Goal: Task Accomplishment & Management: Use online tool/utility

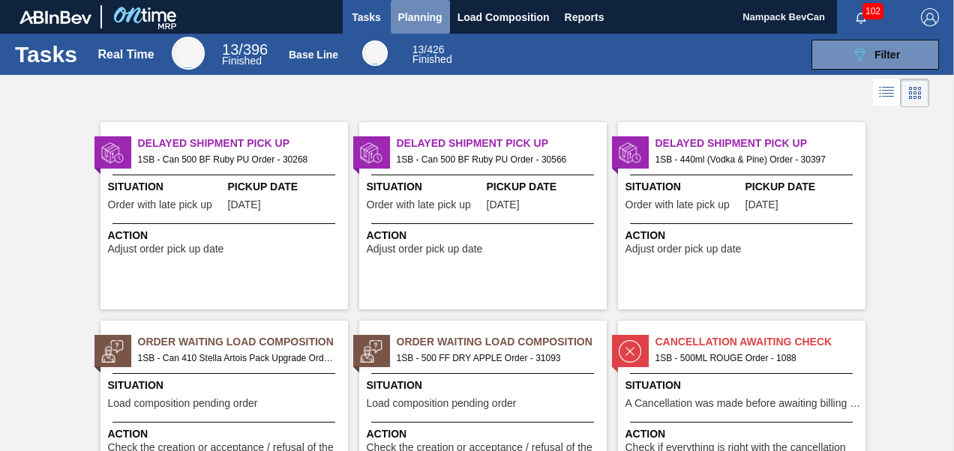
click at [414, 19] on span "Planning" at bounding box center [420, 17] width 44 height 18
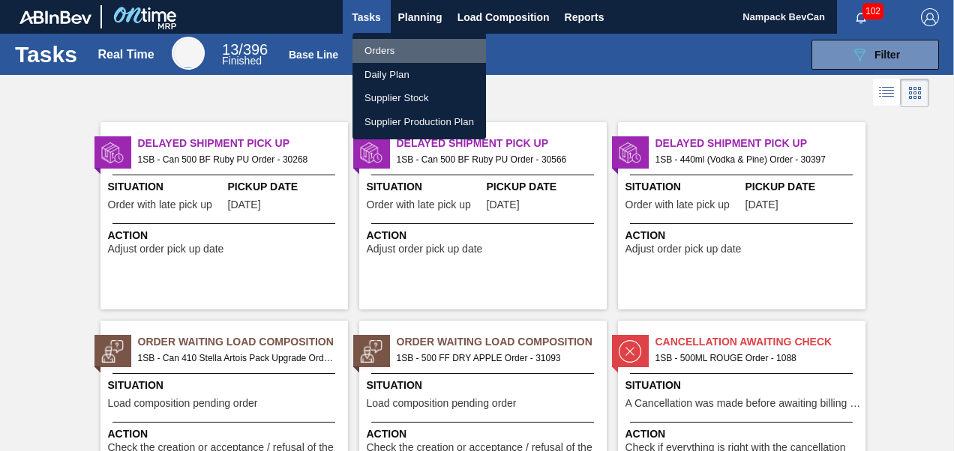
click at [394, 51] on li "Orders" at bounding box center [418, 51] width 133 height 24
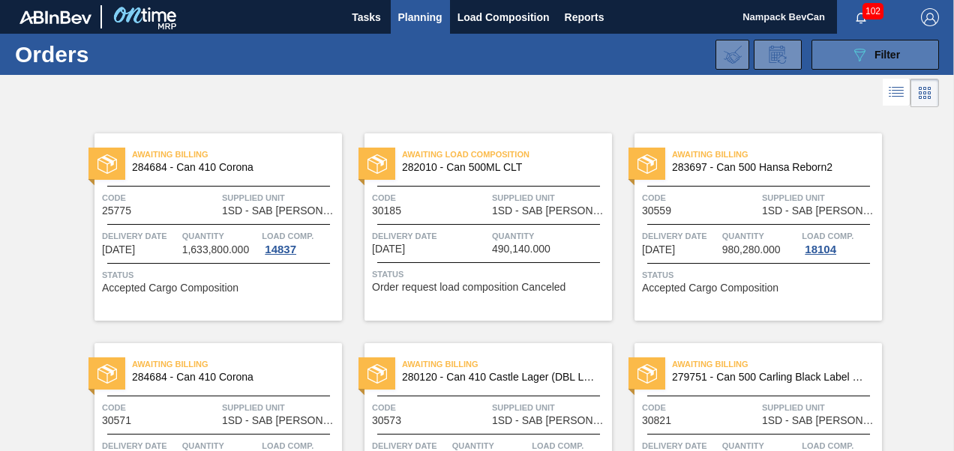
click at [861, 57] on icon "089F7B8B-B2A5-4AFE-B5C0-19BA573D28AC" at bounding box center [859, 55] width 18 height 18
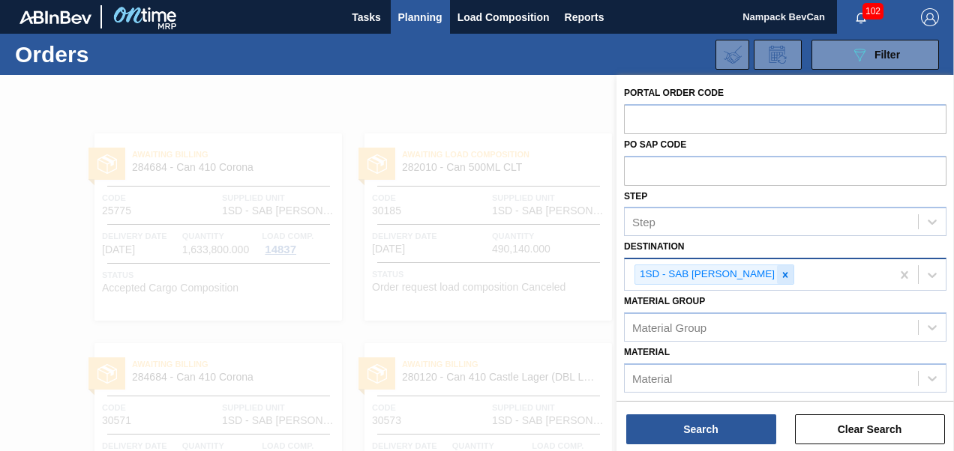
click at [780, 273] on icon at bounding box center [785, 275] width 10 height 10
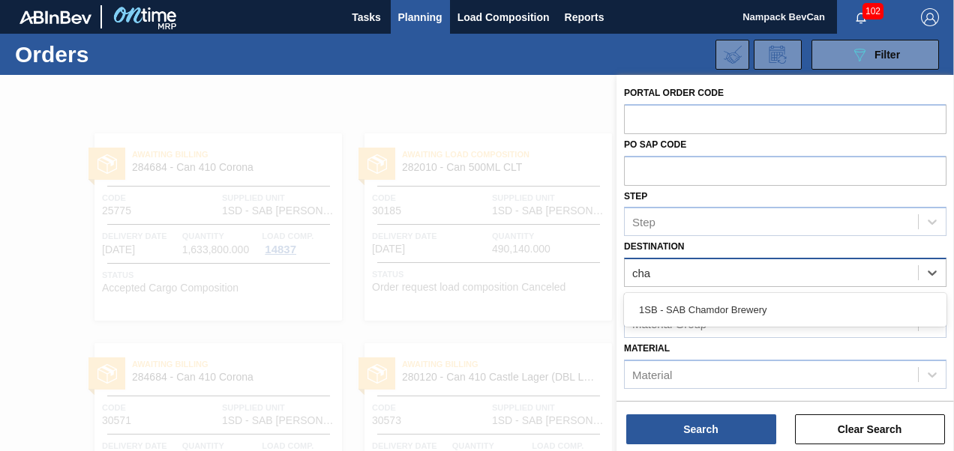
type input "cham"
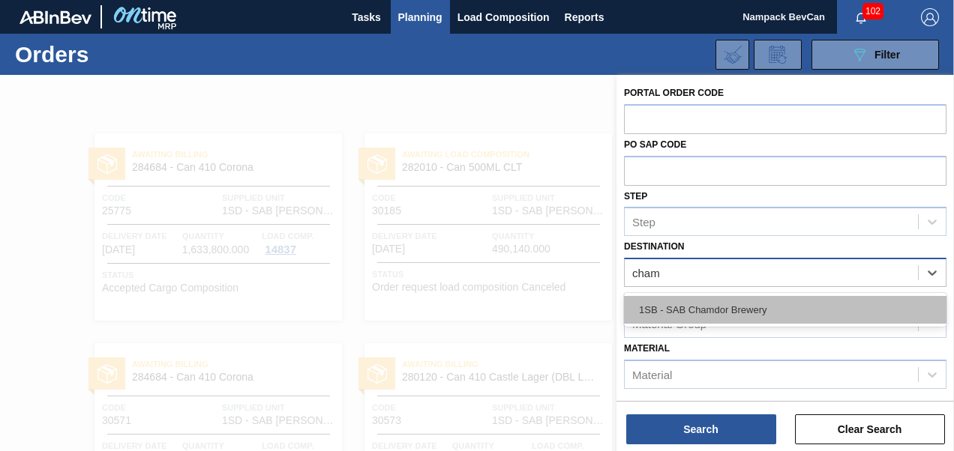
click at [737, 316] on div "1SB - SAB Chamdor Brewery" at bounding box center [785, 310] width 322 height 28
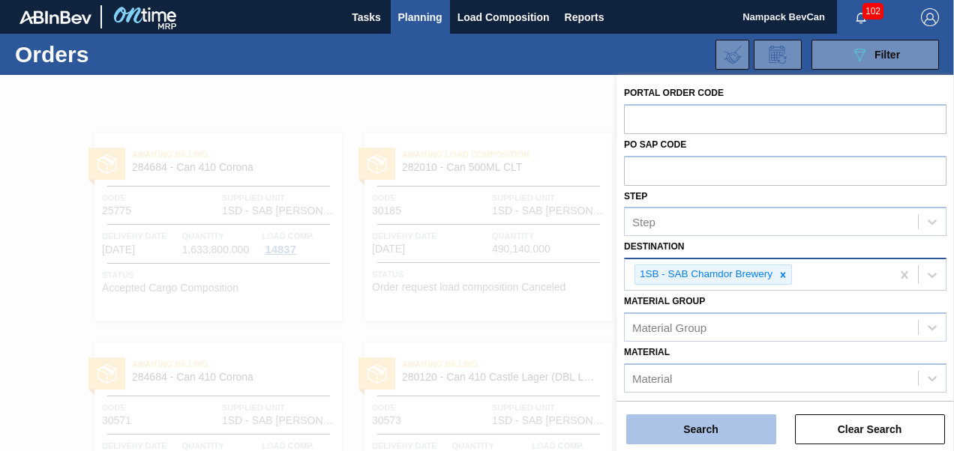
click at [718, 426] on button "Search" at bounding box center [701, 430] width 150 height 30
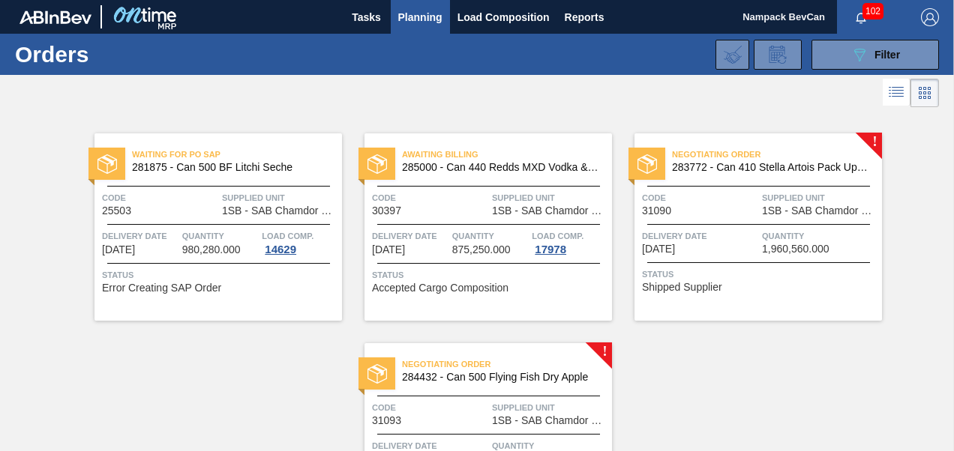
click at [949, 445] on div "Waiting for PO SAP 281875 - Can 500 BF Litchi Seche Code 25503 Supplied Unit 1S…" at bounding box center [477, 321] width 954 height 420
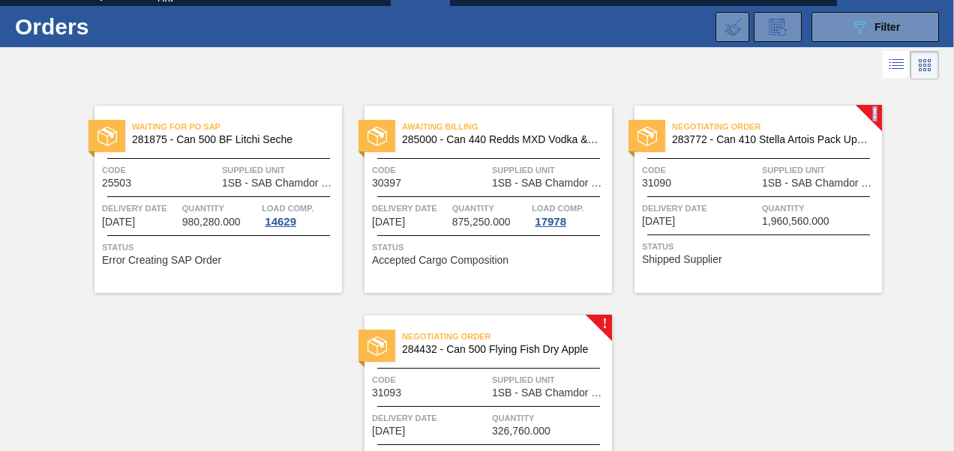
click at [949, 445] on div "Waiting for PO SAP 281875 - Can 500 BF Litchi Seche Code 25503 Supplied Unit 1S…" at bounding box center [477, 293] width 954 height 420
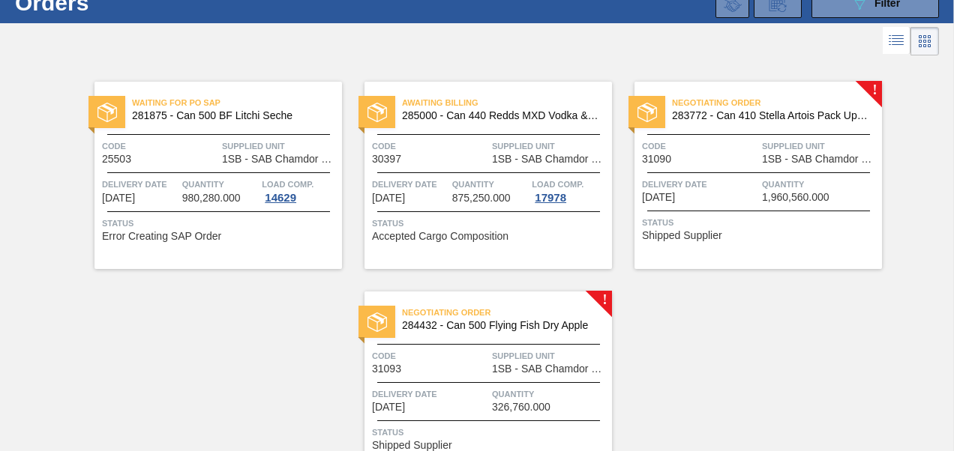
drag, startPoint x: 949, startPoint y: 445, endPoint x: 804, endPoint y: 349, distance: 173.7
click at [804, 349] on div "Waiting for PO SAP 281875 - Can 500 BF Litchi Seche Code 25503 Supplied Unit 1S…" at bounding box center [477, 269] width 954 height 420
click at [765, 155] on span "1SB - SAB Chamdor Brewery" at bounding box center [820, 159] width 116 height 11
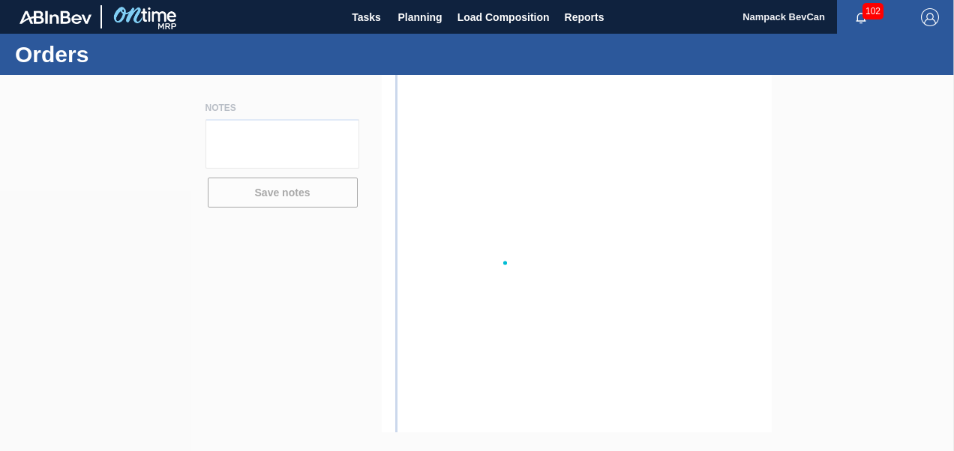
click at [765, 155] on div at bounding box center [477, 263] width 954 height 376
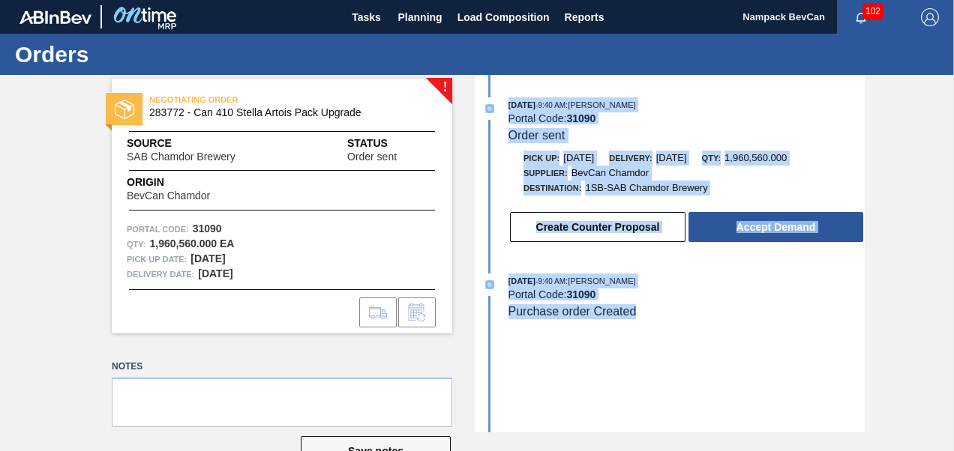
click at [893, 292] on div "! NEGOTIATING ORDER 283772 - Can 410 Stella Artois Pack Upgrade Source SAB Cham…" at bounding box center [477, 254] width 954 height 358
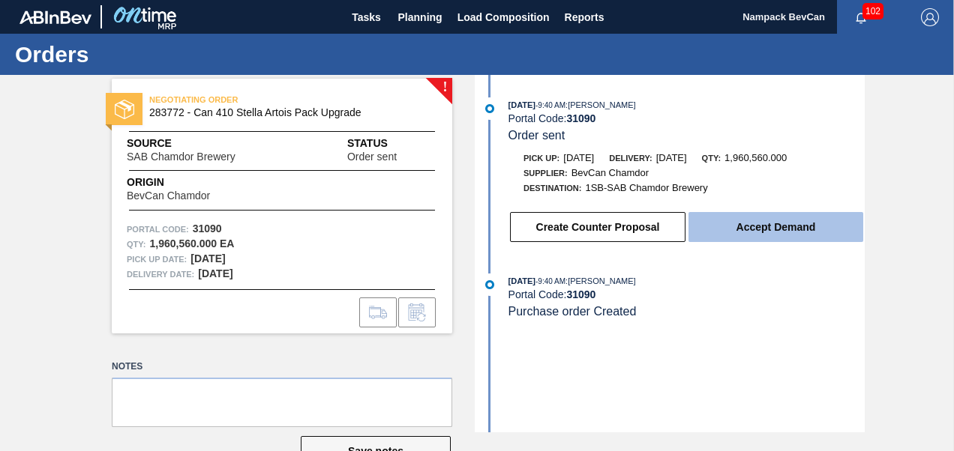
click at [788, 224] on button "Accept Demand" at bounding box center [775, 227] width 175 height 30
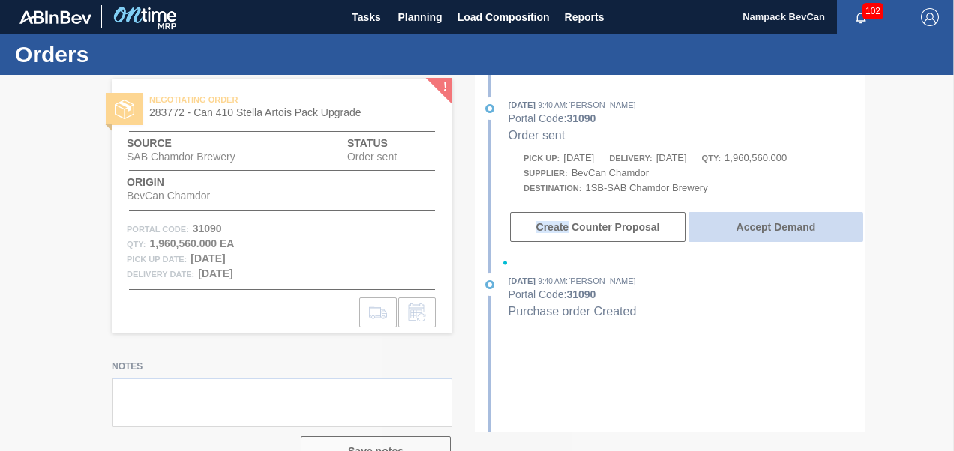
click at [788, 224] on div at bounding box center [477, 263] width 954 height 376
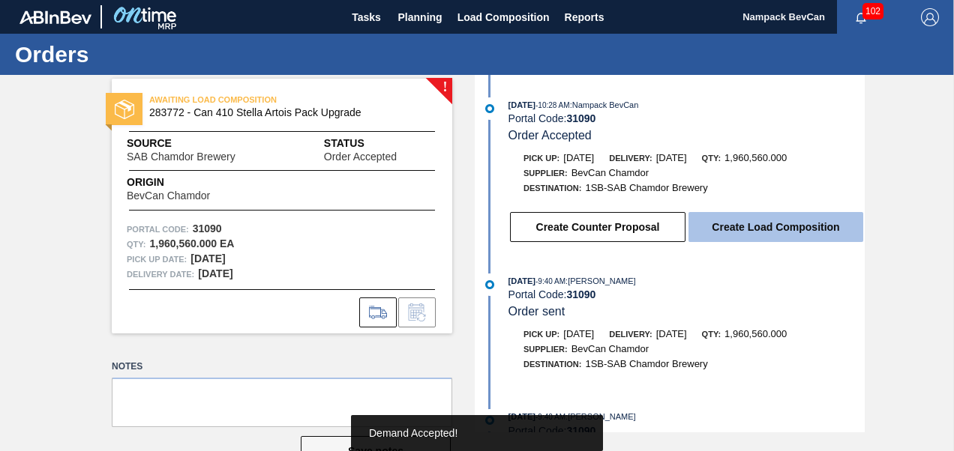
drag, startPoint x: 788, startPoint y: 224, endPoint x: 773, endPoint y: 231, distance: 16.4
click at [773, 231] on button "Create Load Composition" at bounding box center [775, 227] width 175 height 30
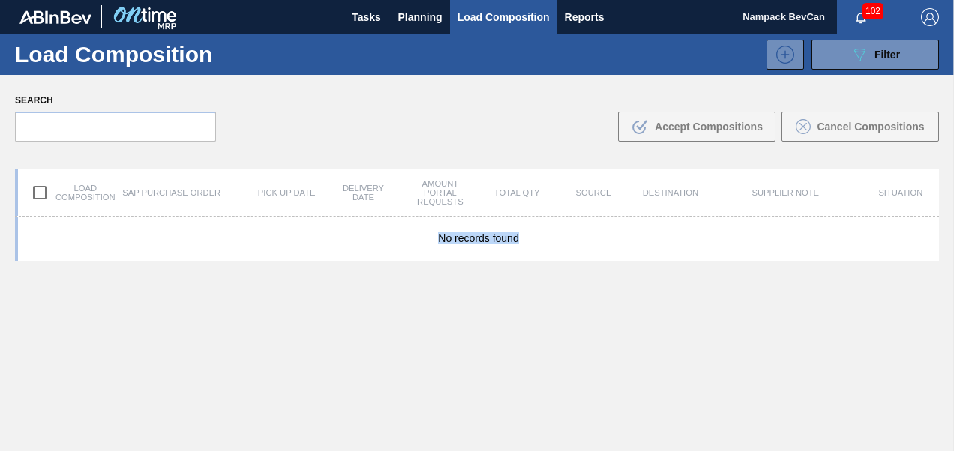
click at [773, 231] on div "Load Composition 089F7B8B-B2A5-4AFE-B5C0-19BA573D28AC Filter 089F7B8B-B2A5-4AFE…" at bounding box center [477, 243] width 954 height 418
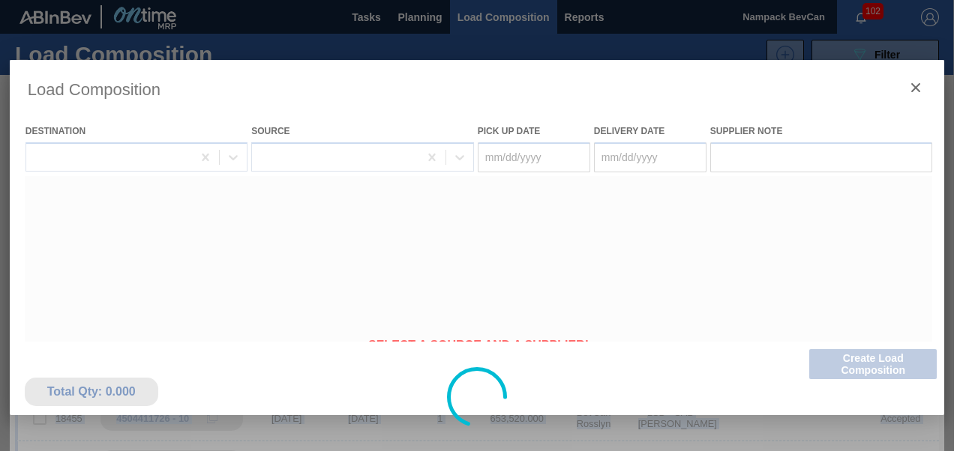
type Date "[DATE]"
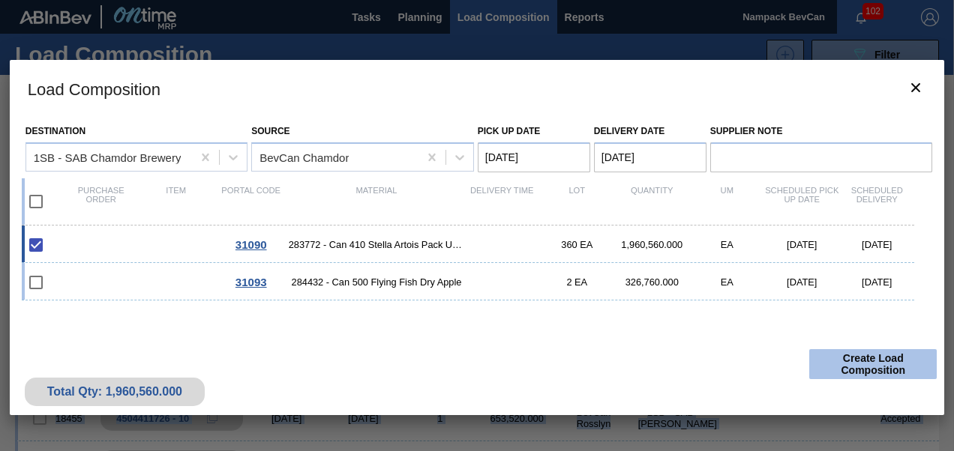
click at [865, 366] on button "Create Load Composition" at bounding box center [872, 364] width 127 height 30
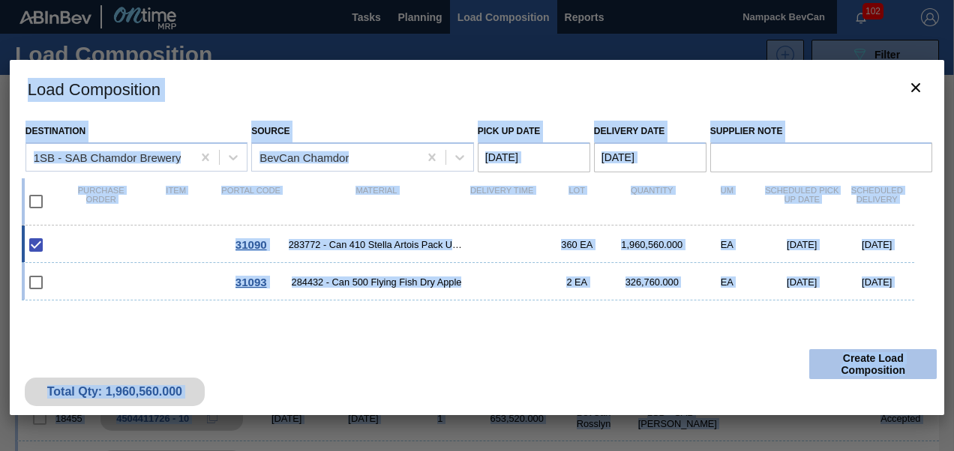
click at [865, 366] on button "Create Load Composition" at bounding box center [872, 364] width 127 height 30
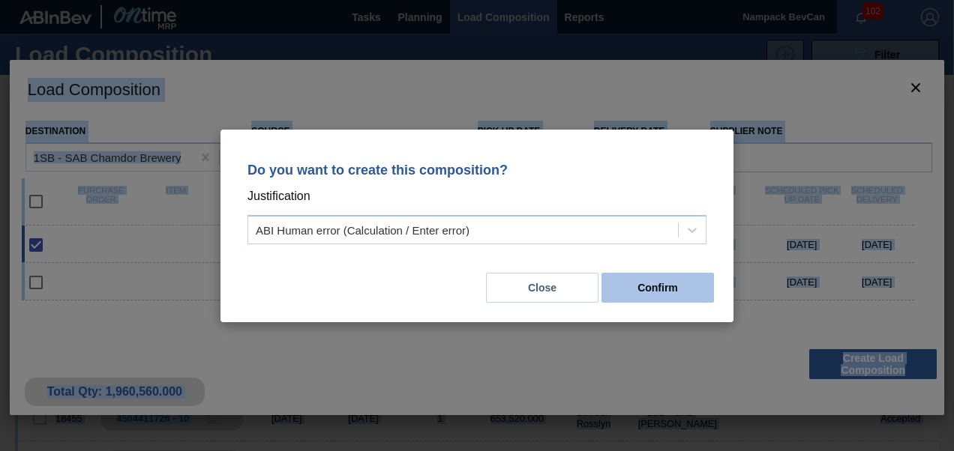
click at [670, 288] on button "Confirm" at bounding box center [657, 288] width 112 height 30
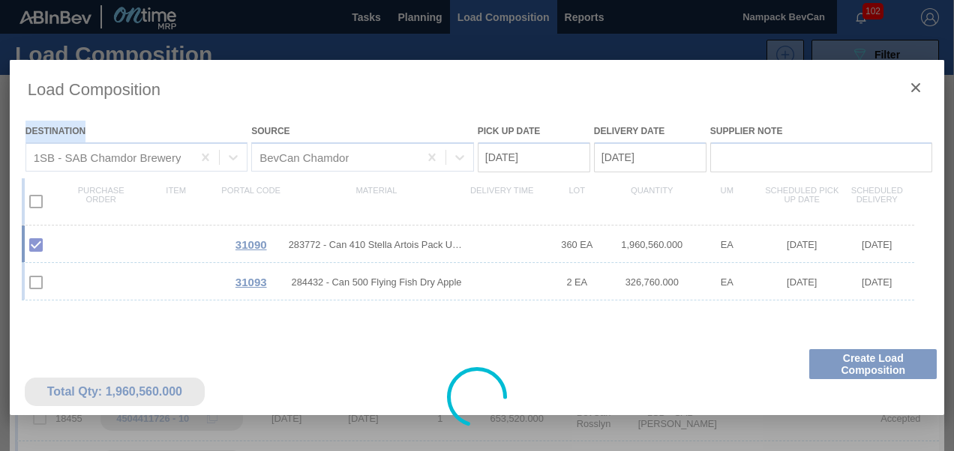
click at [670, 288] on div at bounding box center [477, 397] width 935 height 675
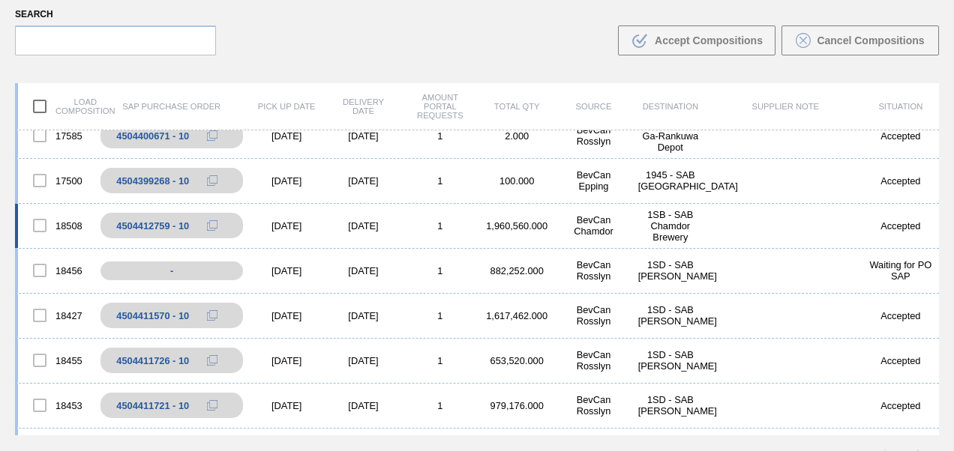
scroll to position [87, 0]
click at [934, 136] on div "Accepted" at bounding box center [900, 135] width 76 height 11
click at [934, 136] on div "17585 4504400671 - 10 [DATE] [DATE] 1 2.000 BevCan Rosslyn 1613 - SAB Ga-[GEOGR…" at bounding box center [477, 135] width 924 height 45
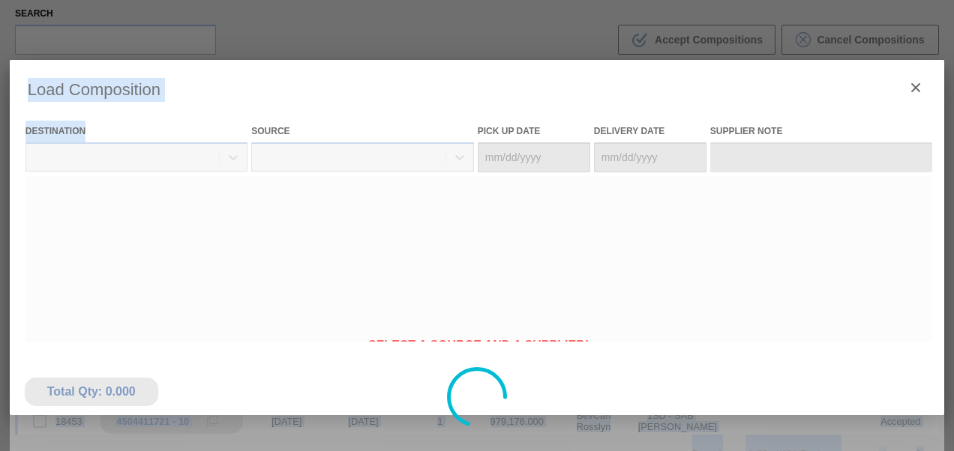
type Date "[DATE]"
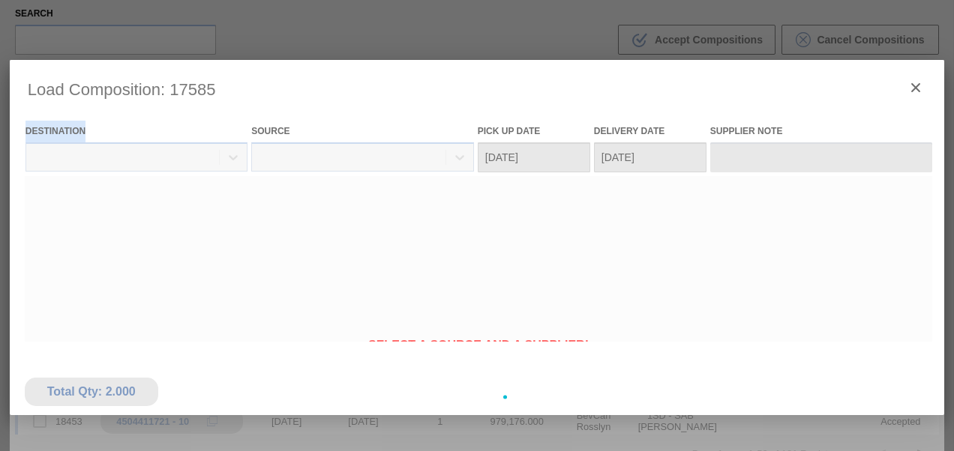
click at [814, 153] on div at bounding box center [477, 397] width 935 height 675
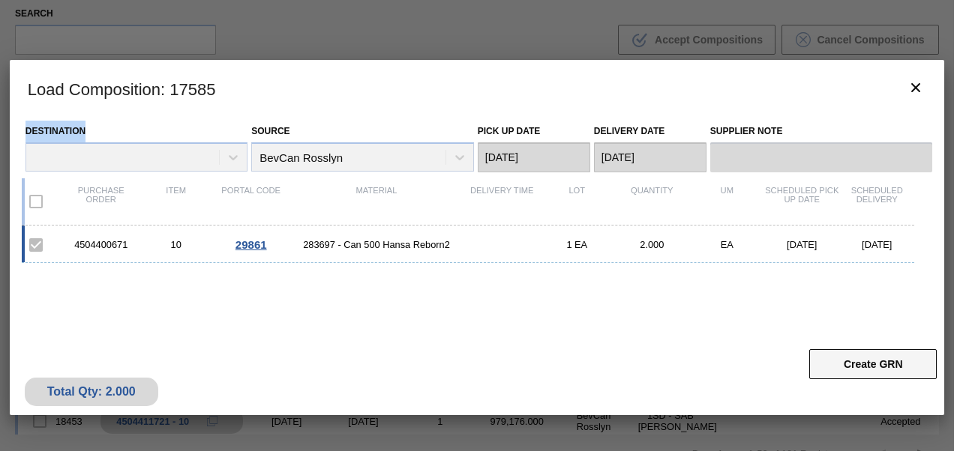
click at [879, 367] on button "Create GRN" at bounding box center [872, 364] width 127 height 30
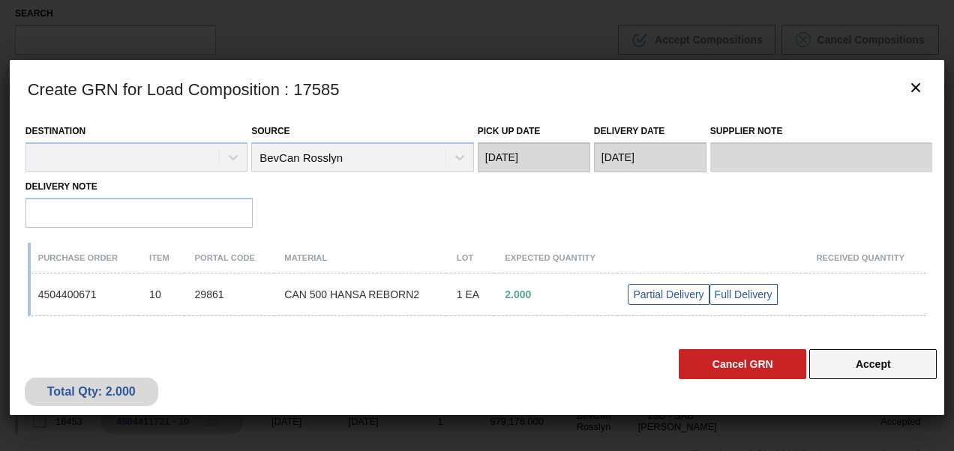
click at [882, 363] on button "Accept" at bounding box center [872, 364] width 127 height 30
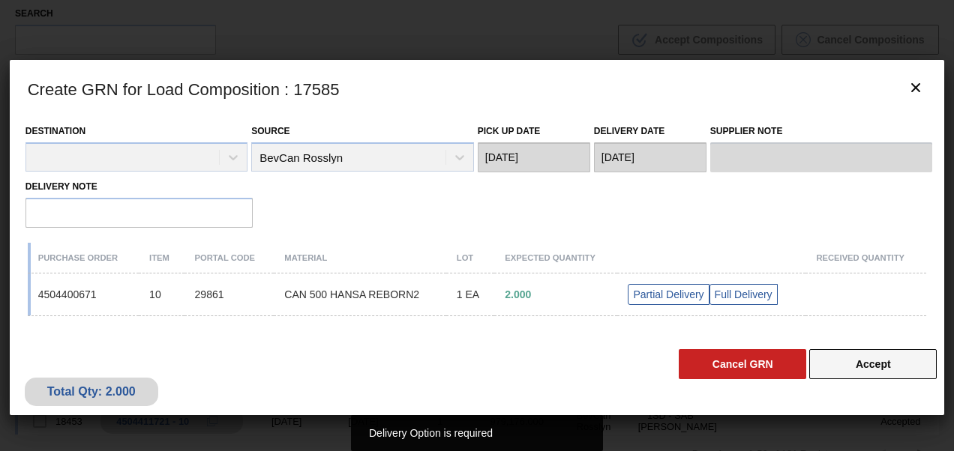
click at [882, 363] on button "Accept" at bounding box center [872, 364] width 127 height 30
drag, startPoint x: 882, startPoint y: 363, endPoint x: 859, endPoint y: 363, distance: 22.5
click at [859, 363] on button "Accept" at bounding box center [872, 364] width 127 height 30
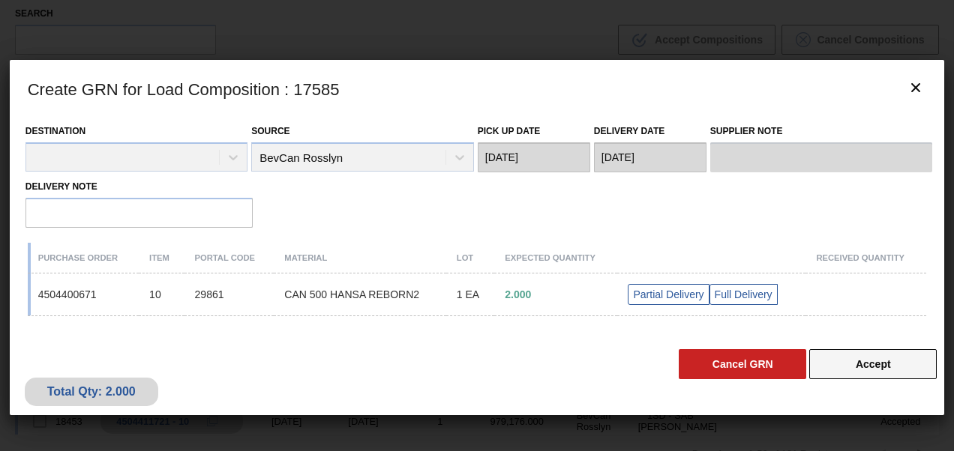
click at [866, 361] on button "Accept" at bounding box center [872, 364] width 127 height 30
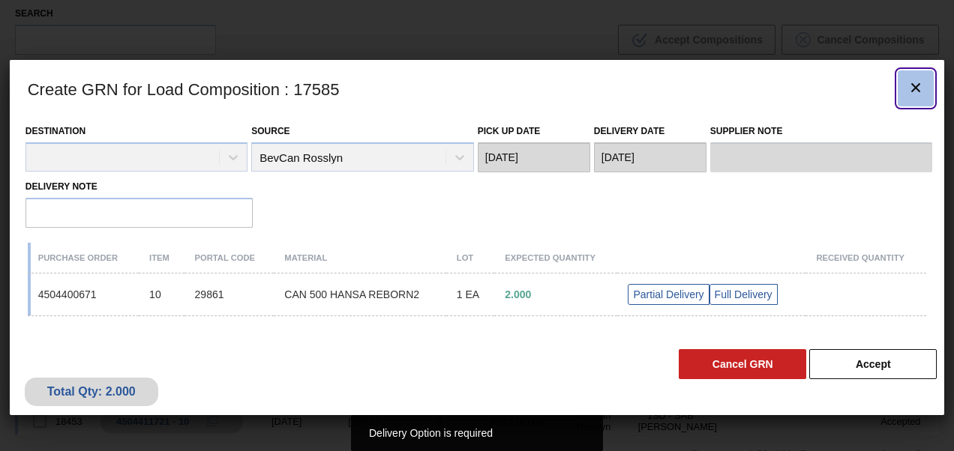
click at [915, 88] on icon "botão de ícone" at bounding box center [915, 87] width 9 height 9
